Goal: Communication & Community: Answer question/provide support

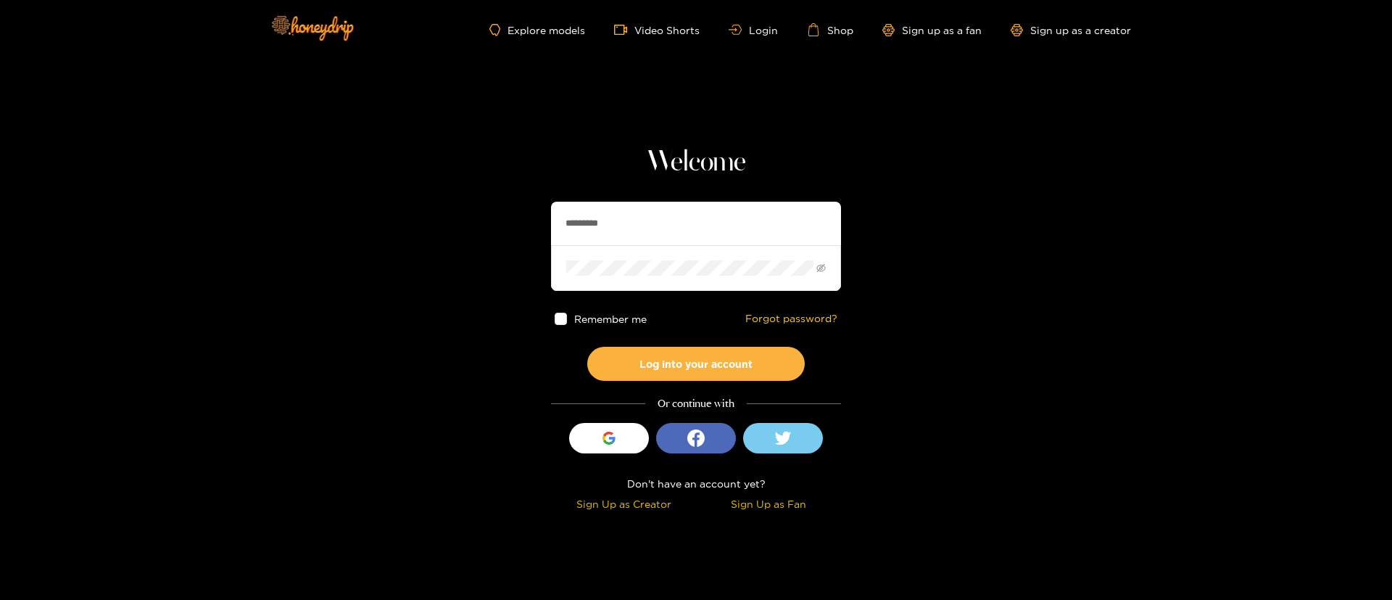
click at [666, 218] on input "*********" at bounding box center [696, 224] width 290 height 44
type input "**********"
click at [723, 365] on button "Log into your account" at bounding box center [696, 364] width 218 height 34
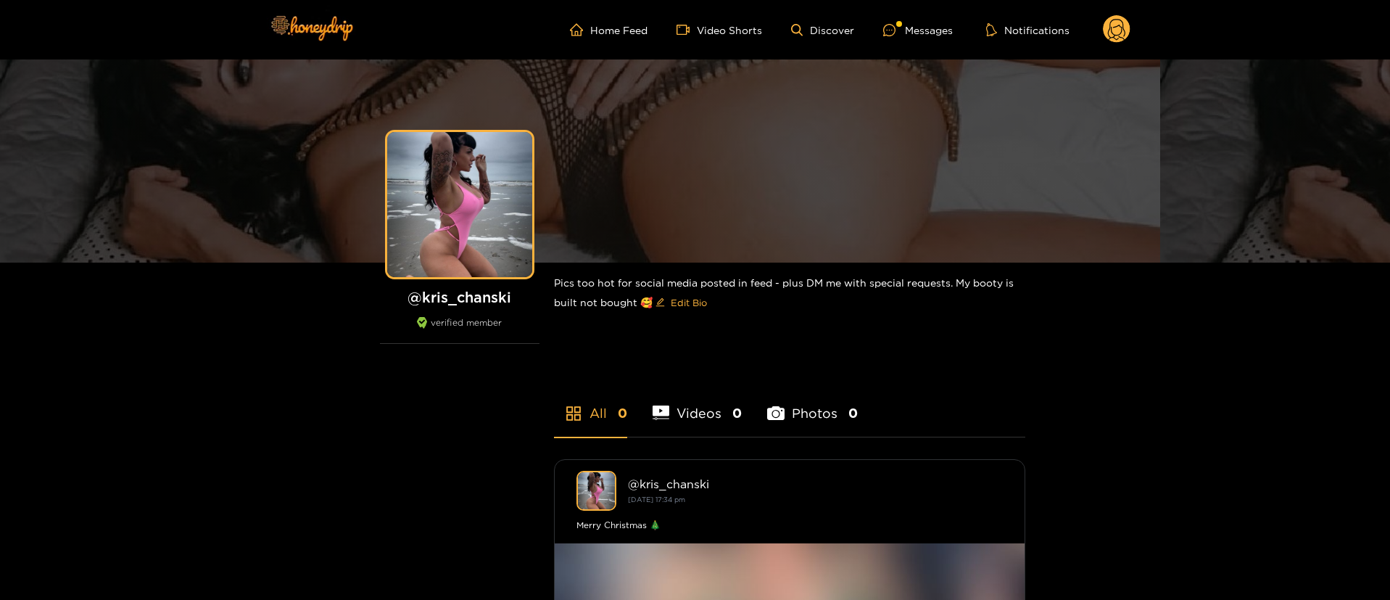
click at [938, 38] on ul "Home Feed Video Shorts Discover Messages Notifications" at bounding box center [850, 29] width 561 height 29
click at [924, 27] on div "Messages" at bounding box center [918, 30] width 70 height 17
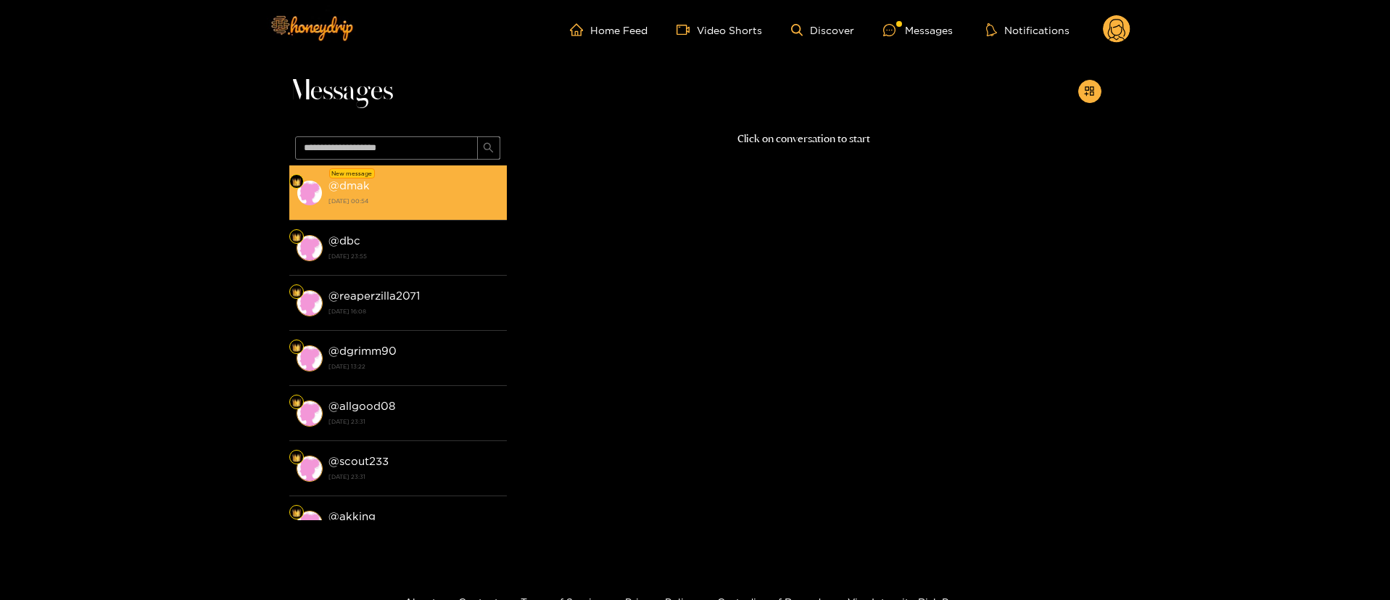
click at [457, 205] on strong "[DATE] 00:54" at bounding box center [414, 200] width 171 height 13
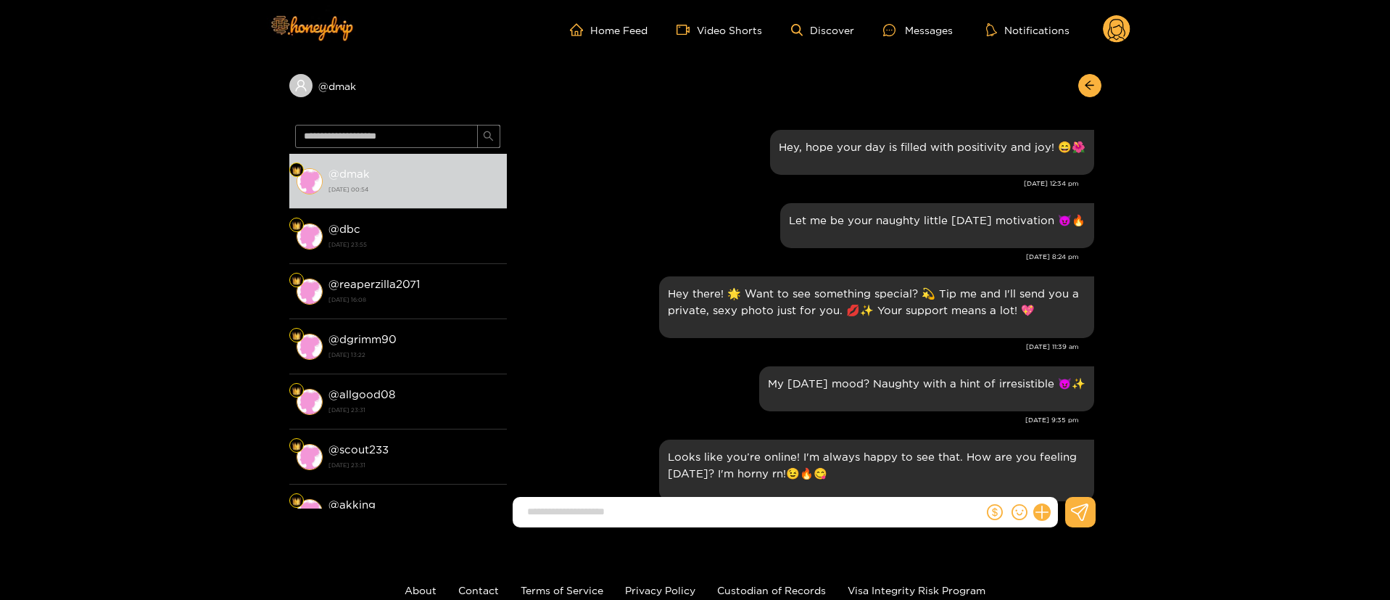
scroll to position [1838, 0]
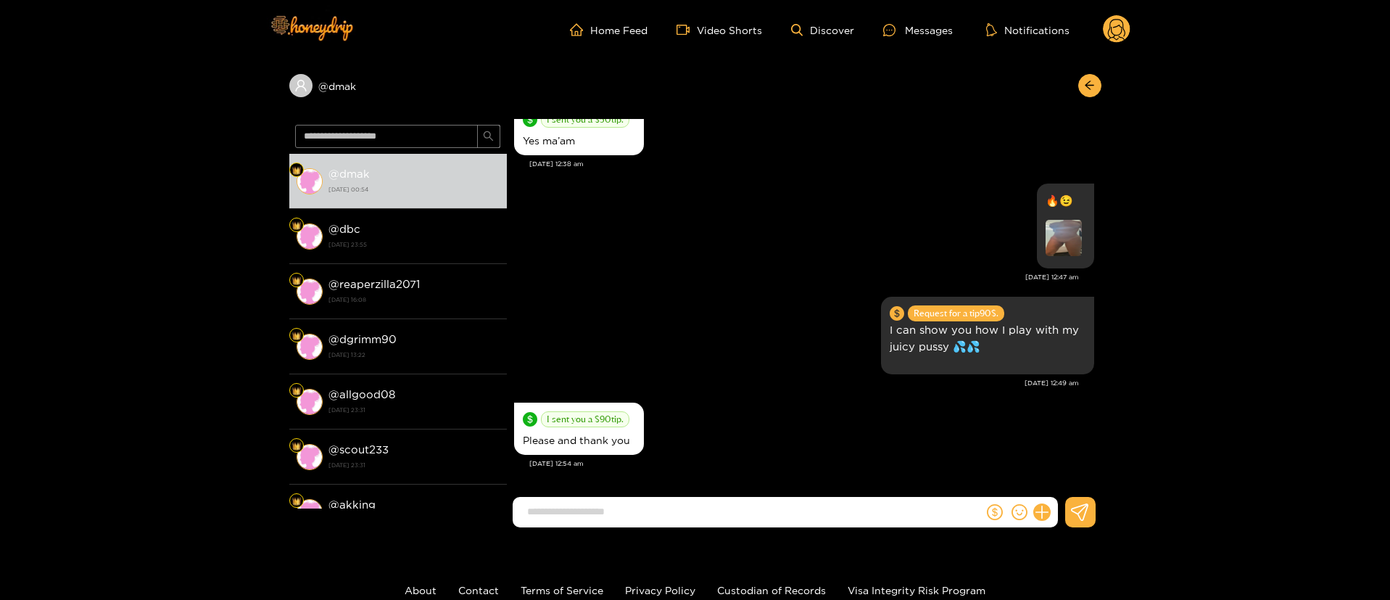
click at [719, 390] on div "Request for a tip 90 $. I can show you how I play with my juicy pussy 💦💦 [DATE]…" at bounding box center [804, 346] width 580 height 106
click at [983, 416] on div "I sent you a $ 90 tip. Please and thank you" at bounding box center [804, 428] width 580 height 59
click at [1047, 513] on icon at bounding box center [1041, 512] width 17 height 17
click at [1074, 475] on icon at bounding box center [1069, 476] width 15 height 15
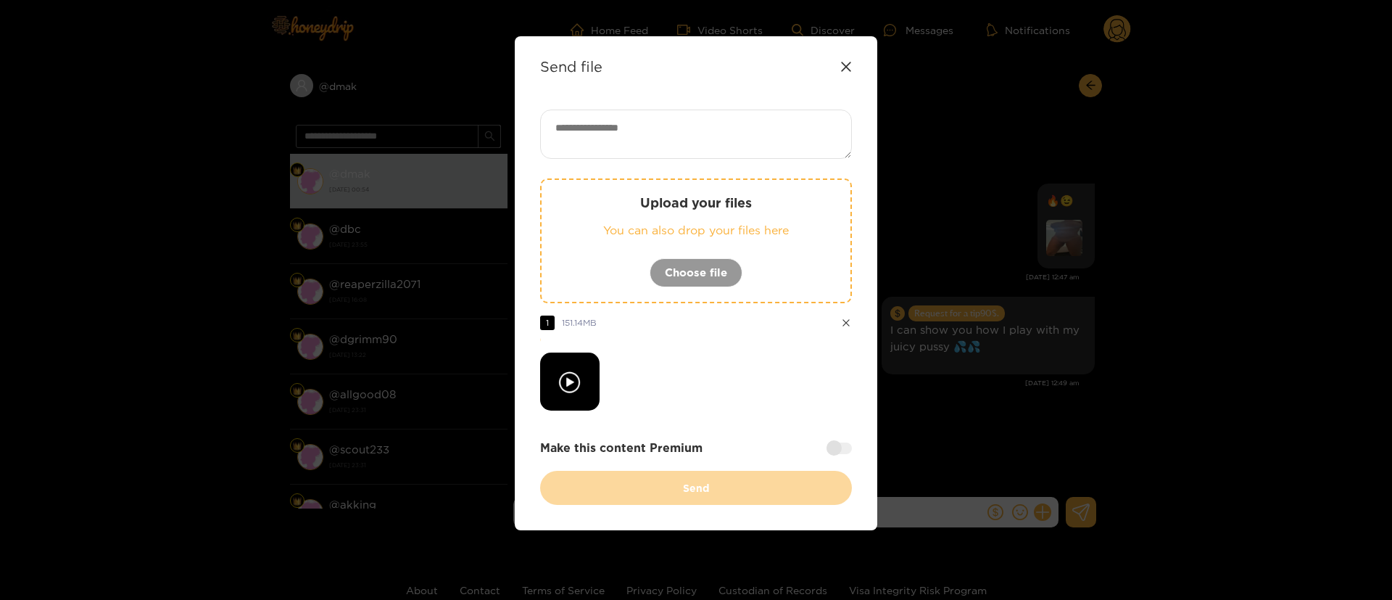
click at [754, 393] on div at bounding box center [696, 381] width 312 height 58
click at [719, 131] on textarea at bounding box center [696, 134] width 312 height 49
type textarea "*"
paste textarea "*****"
type textarea "**********"
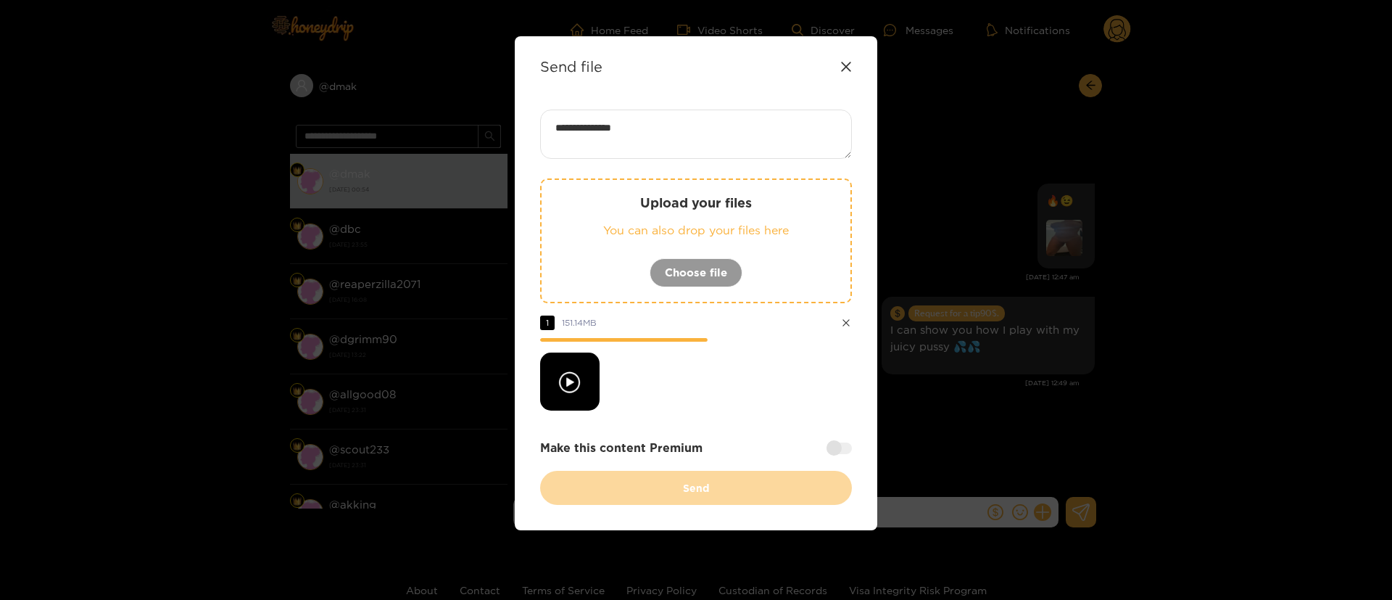
click at [793, 363] on div at bounding box center [696, 381] width 312 height 58
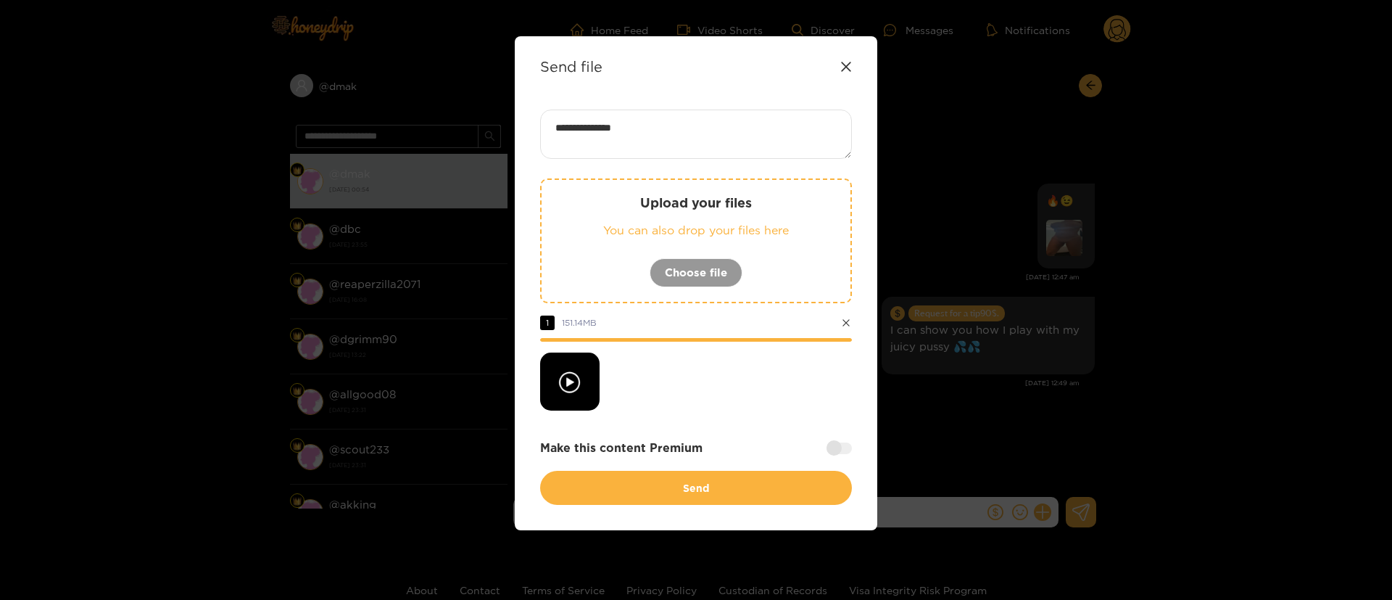
click at [793, 363] on div at bounding box center [696, 381] width 312 height 58
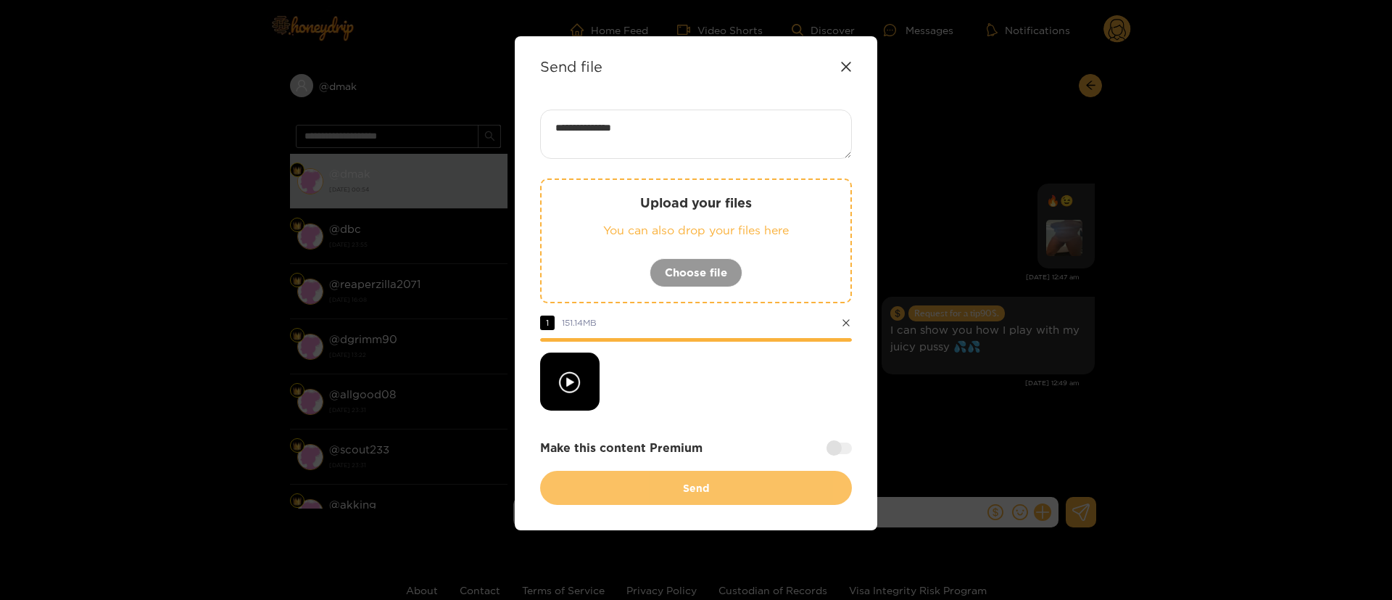
click at [711, 479] on button "Send" at bounding box center [696, 488] width 312 height 34
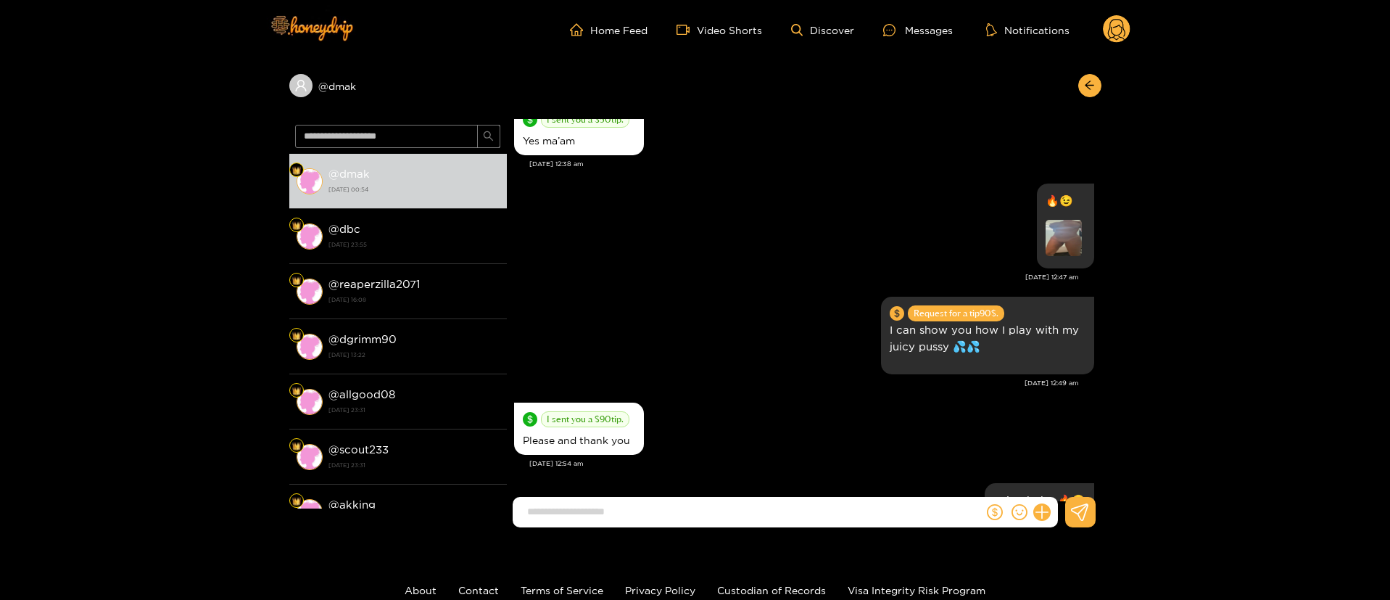
scroll to position [1951, 0]
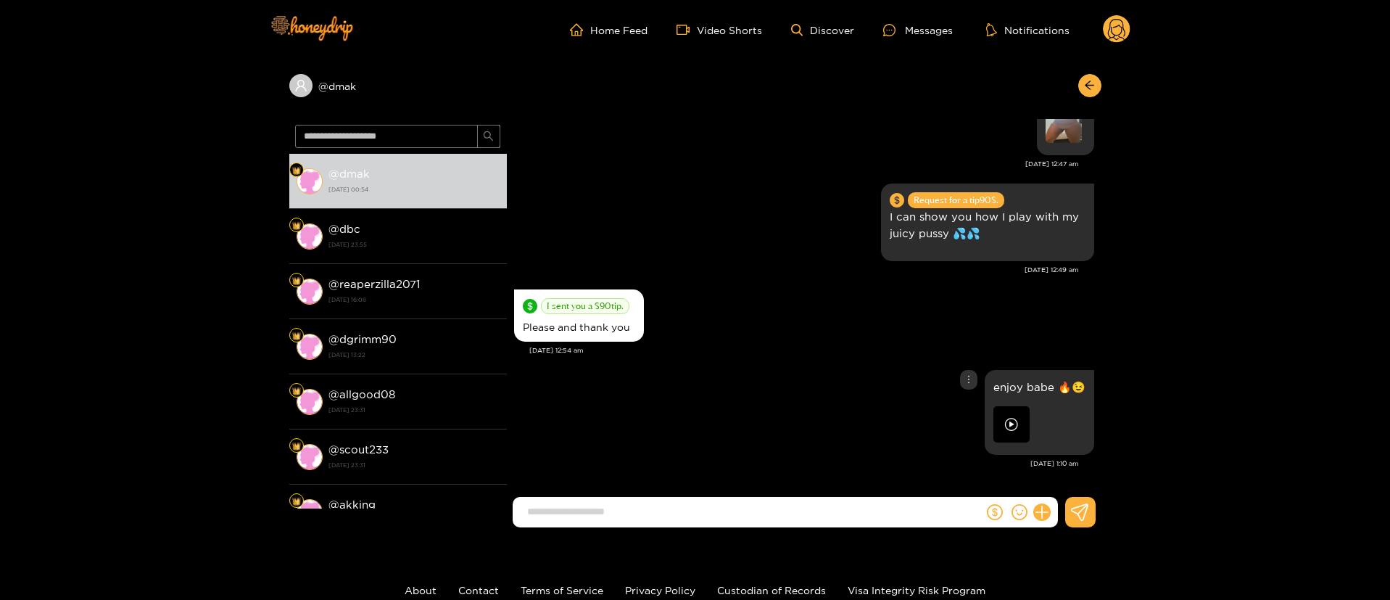
click at [1012, 413] on img at bounding box center [1011, 424] width 36 height 36
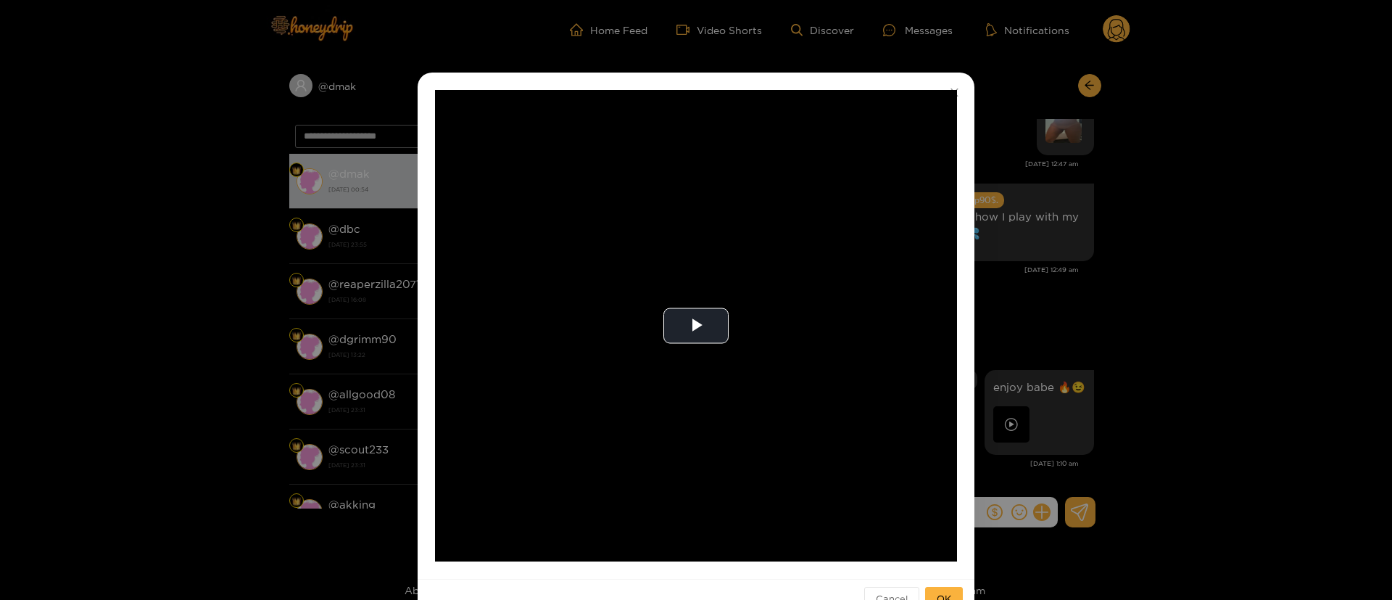
click at [1281, 454] on div "**********" at bounding box center [696, 300] width 1392 height 600
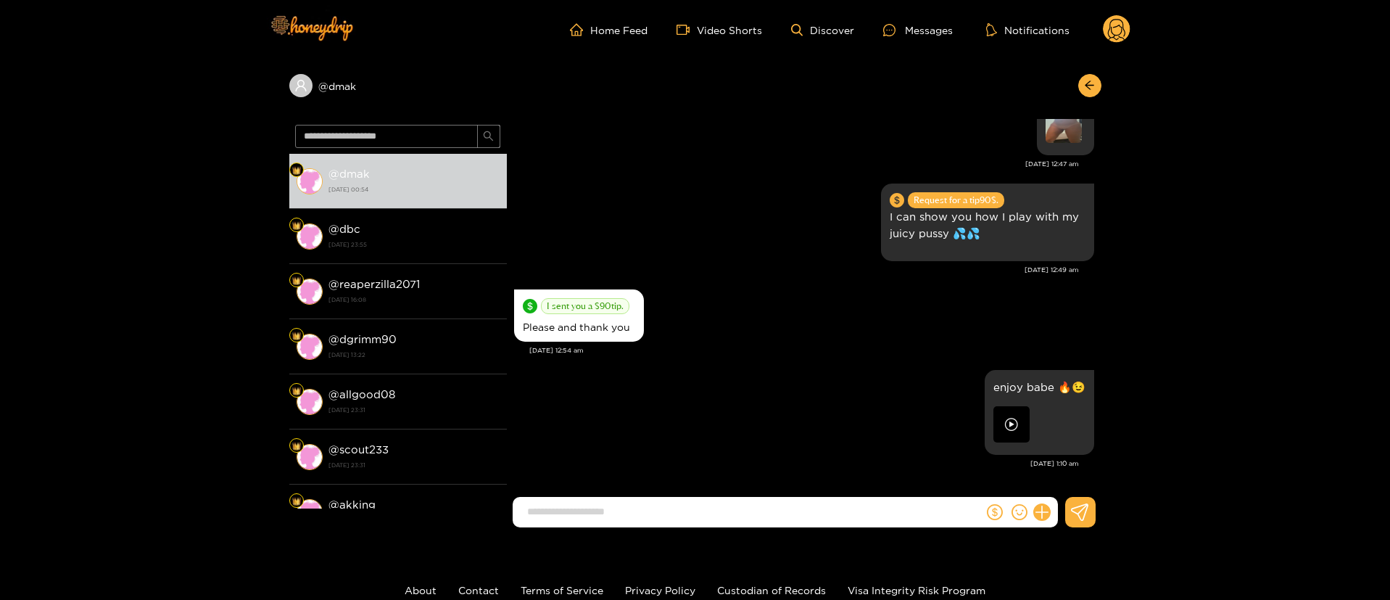
click at [1075, 86] on div at bounding box center [1086, 85] width 30 height 23
click at [1085, 80] on icon "arrow-left" at bounding box center [1089, 85] width 11 height 11
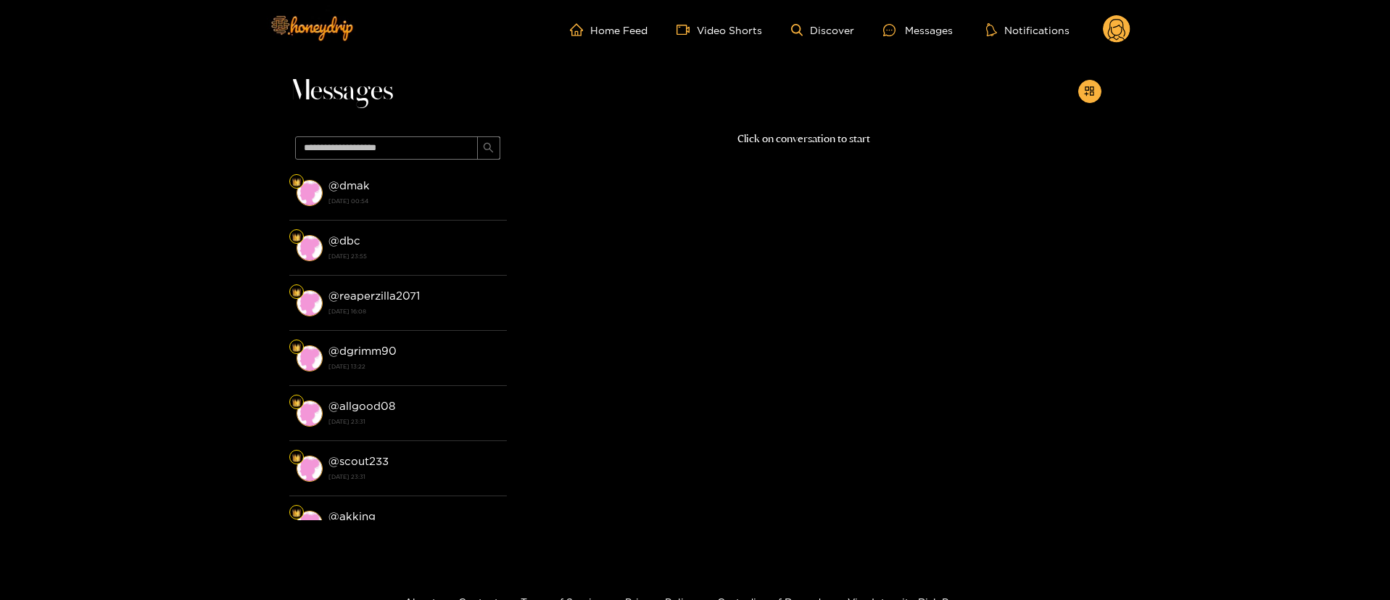
click at [1115, 37] on circle at bounding box center [1117, 29] width 28 height 28
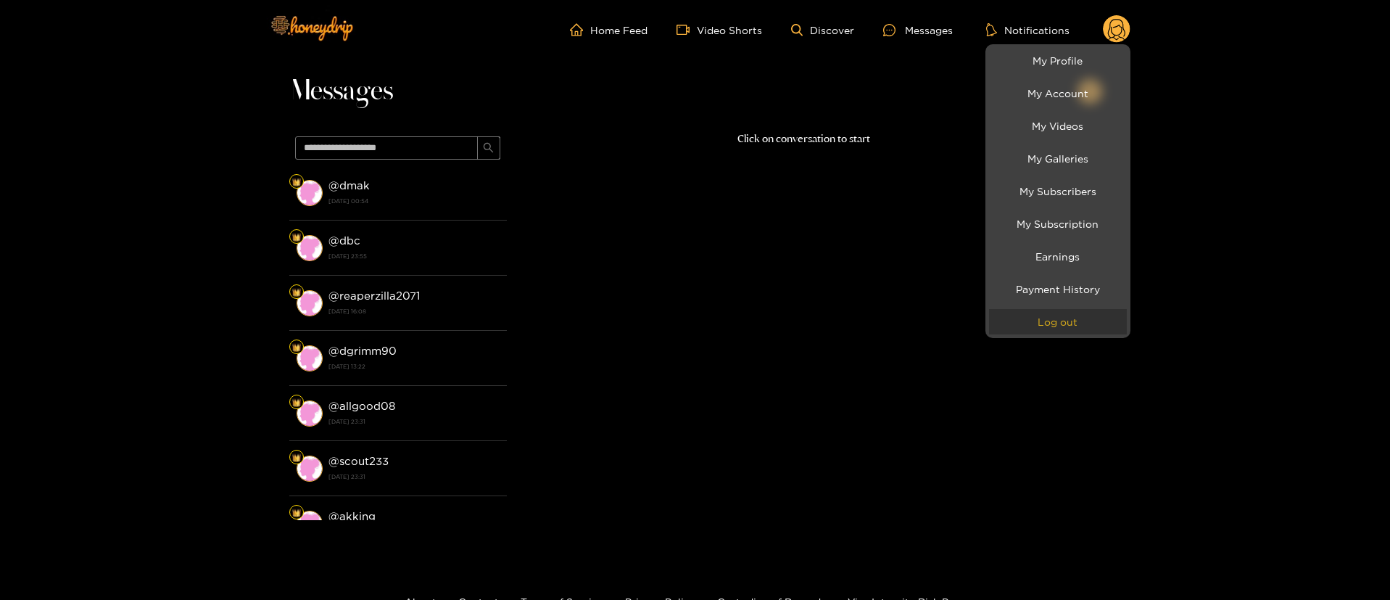
click at [1059, 310] on button "Log out" at bounding box center [1058, 321] width 138 height 25
